Goal: Use online tool/utility: Utilize a website feature to perform a specific function

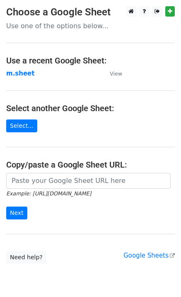
type input "[URL][DOMAIN_NAME]"
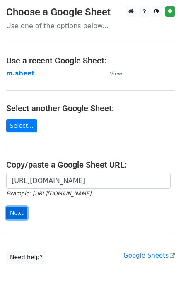
click at [21, 213] on input "Next" at bounding box center [16, 213] width 21 height 13
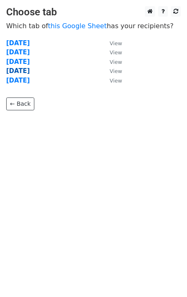
click at [19, 71] on strong "Thursday" at bounding box center [18, 70] width 24 height 7
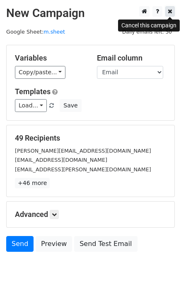
click at [175, 12] on link at bounding box center [170, 11] width 10 height 10
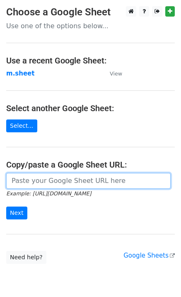
click at [29, 185] on input "url" at bounding box center [88, 181] width 165 height 16
type input "[URL][DOMAIN_NAME]"
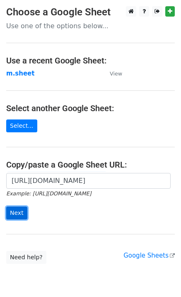
click at [15, 213] on input "Next" at bounding box center [16, 213] width 21 height 13
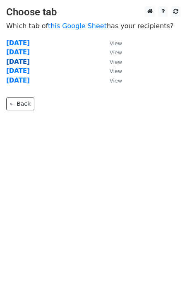
click at [30, 63] on strong "Wednesday" at bounding box center [18, 61] width 24 height 7
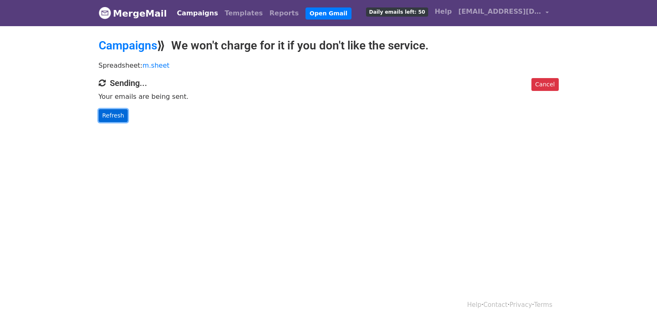
click at [120, 114] on link "Refresh" at bounding box center [113, 115] width 29 height 13
